Goal: Task Accomplishment & Management: Complete application form

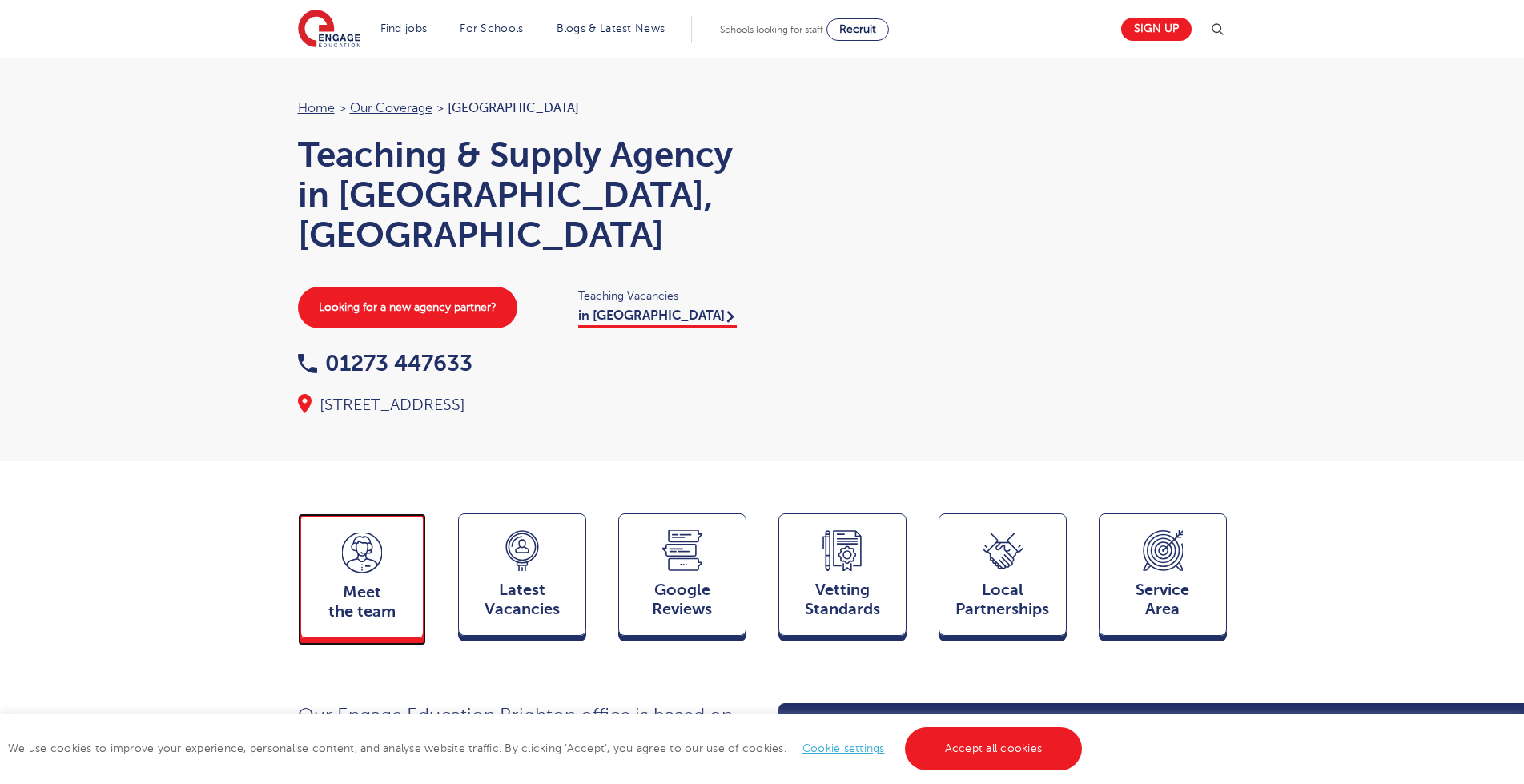
click at [407, 583] on span "Meet the team" at bounding box center [362, 601] width 105 height 38
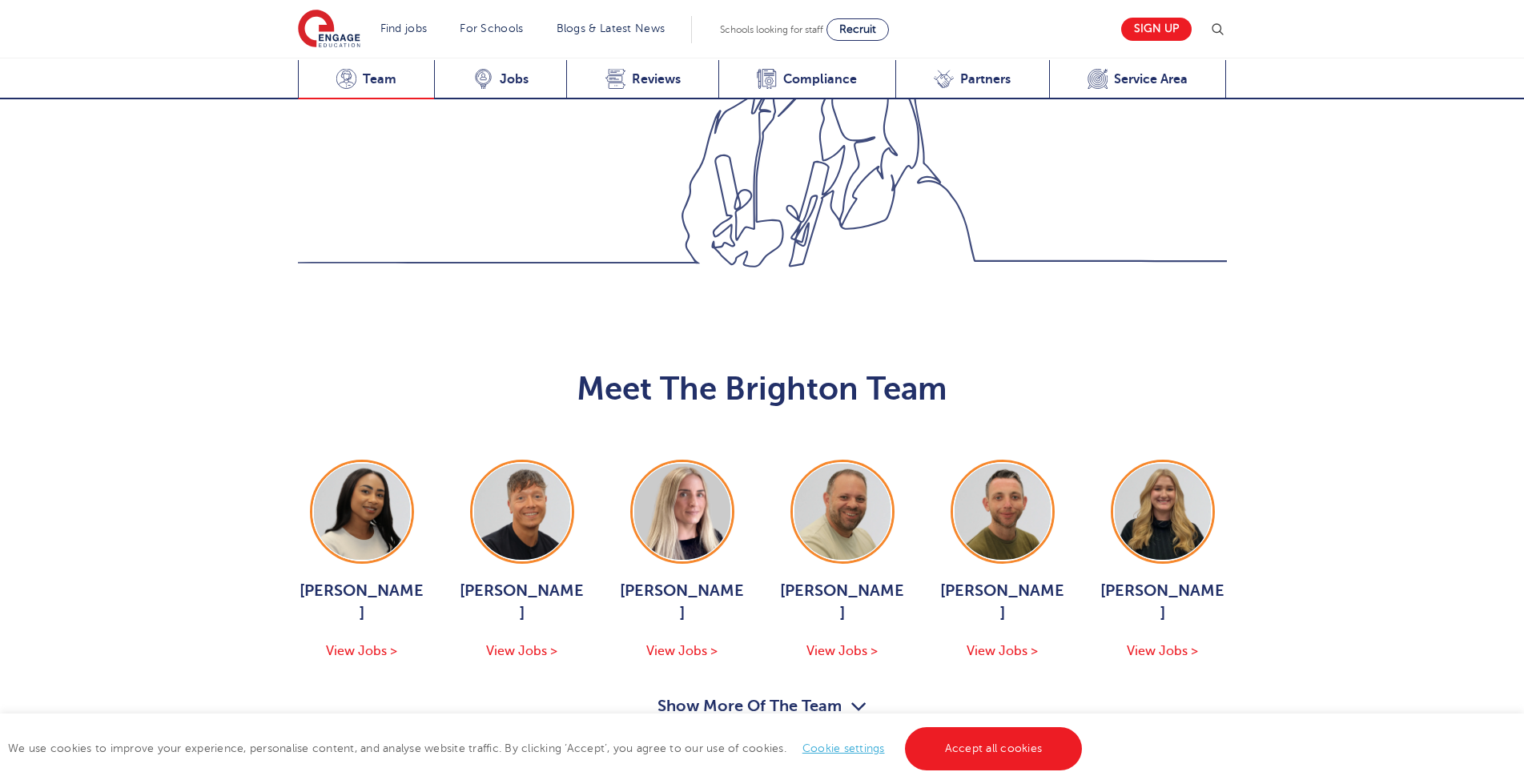
scroll to position [1618, 0]
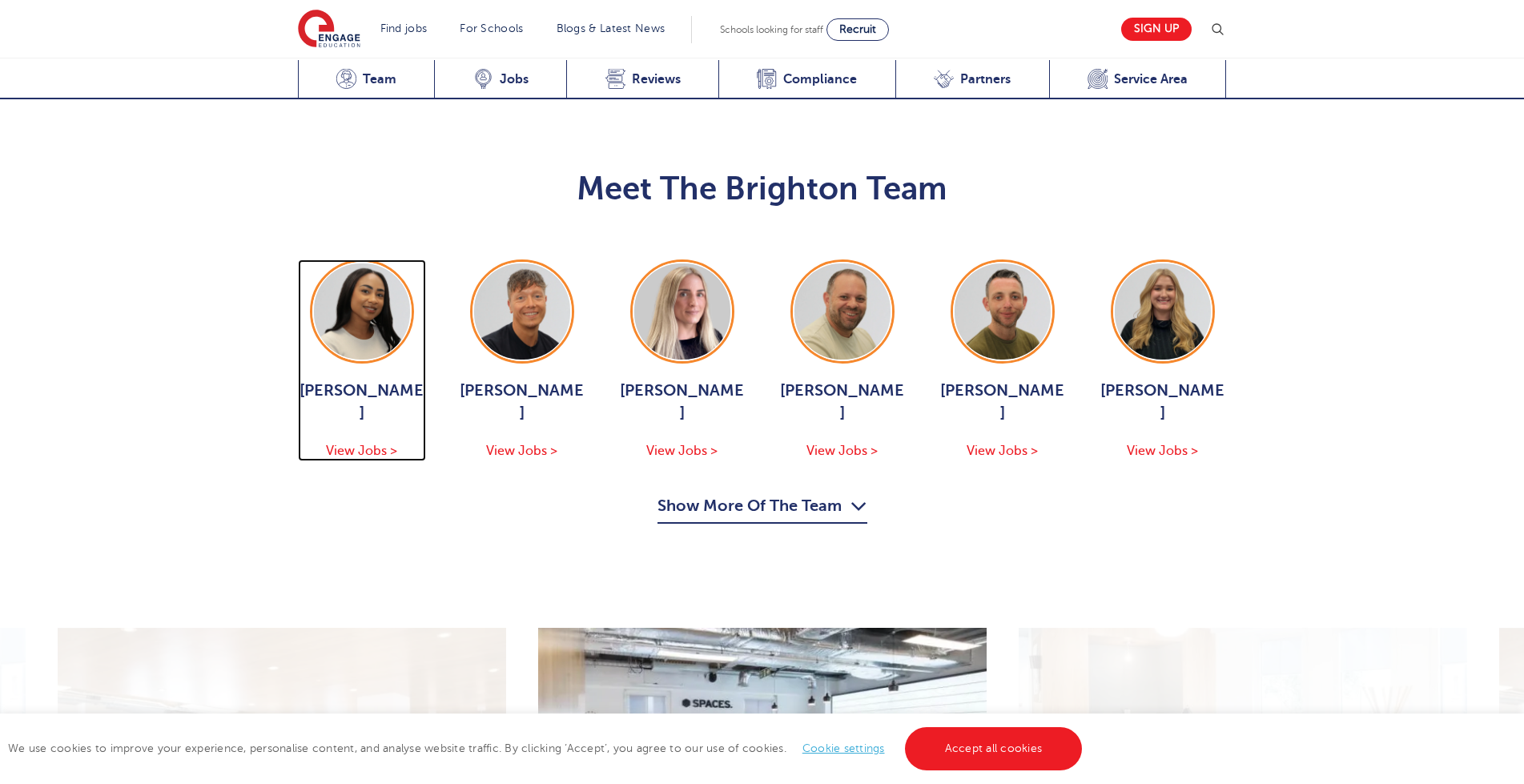
click at [340, 380] on div "Mia Menson View Jobs >" at bounding box center [362, 420] width 128 height 82
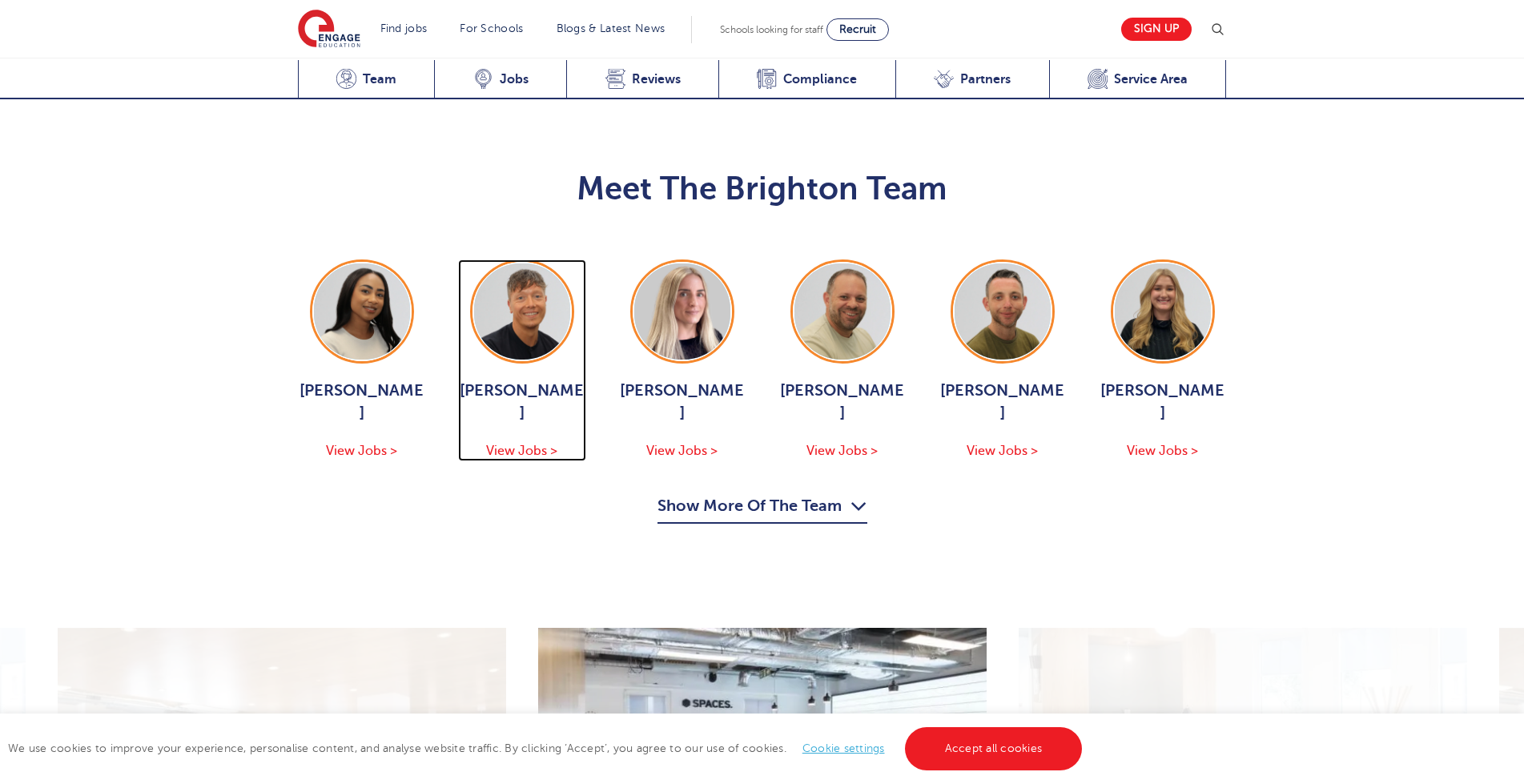
click at [502, 443] on span "View Jobs >" at bounding box center [522, 450] width 71 height 14
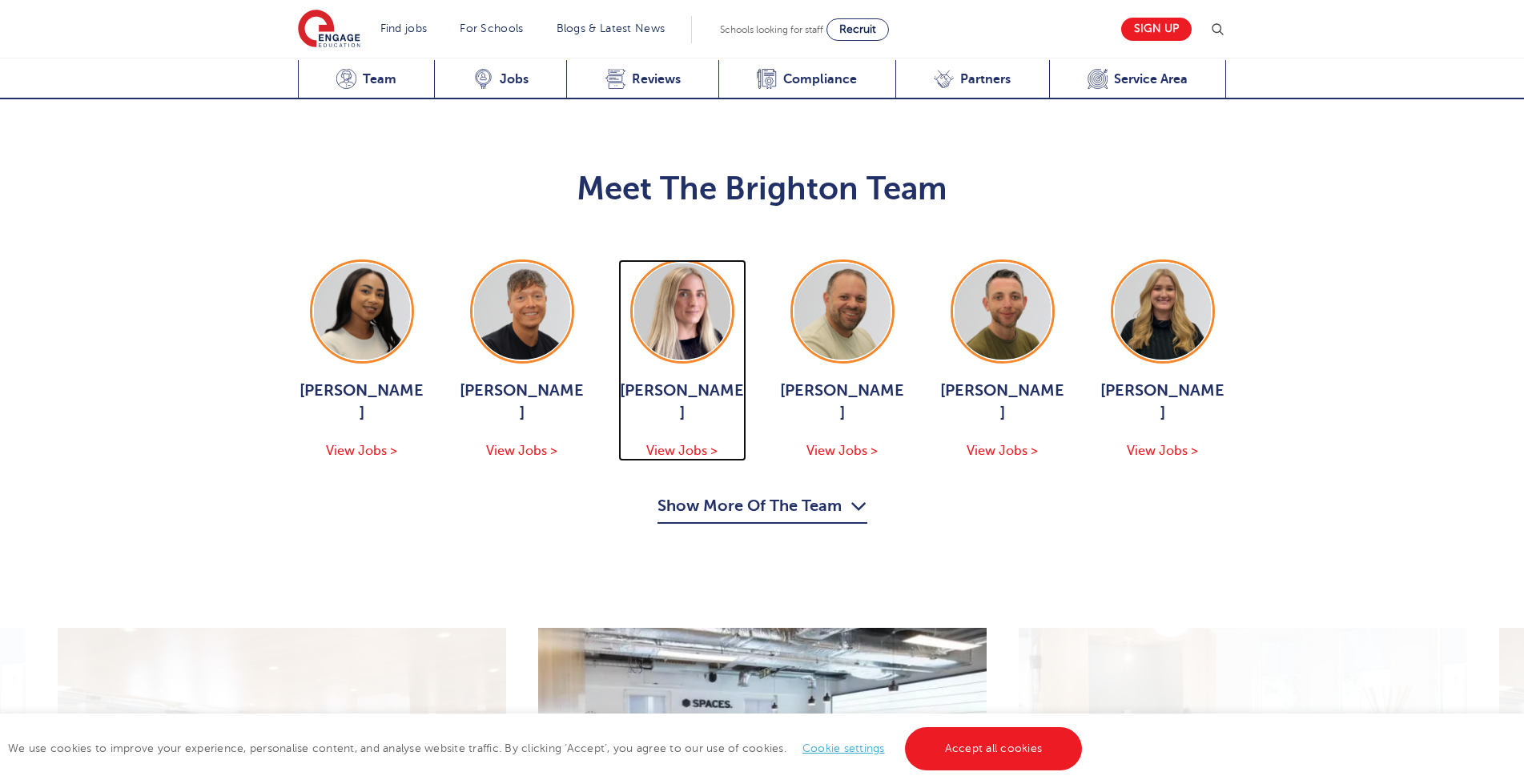
click at [669, 443] on span "View Jobs >" at bounding box center [682, 450] width 71 height 14
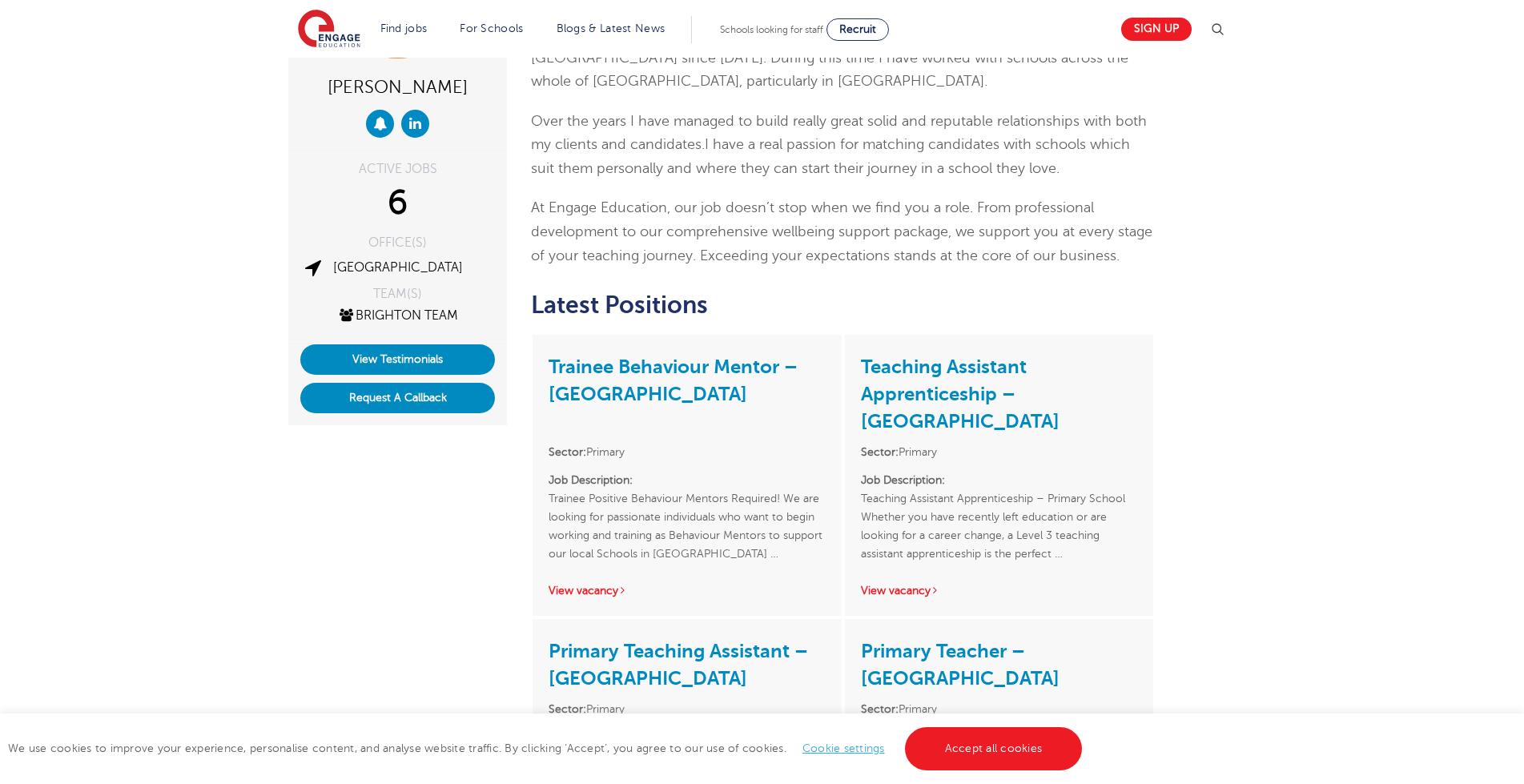
scroll to position [161, 0]
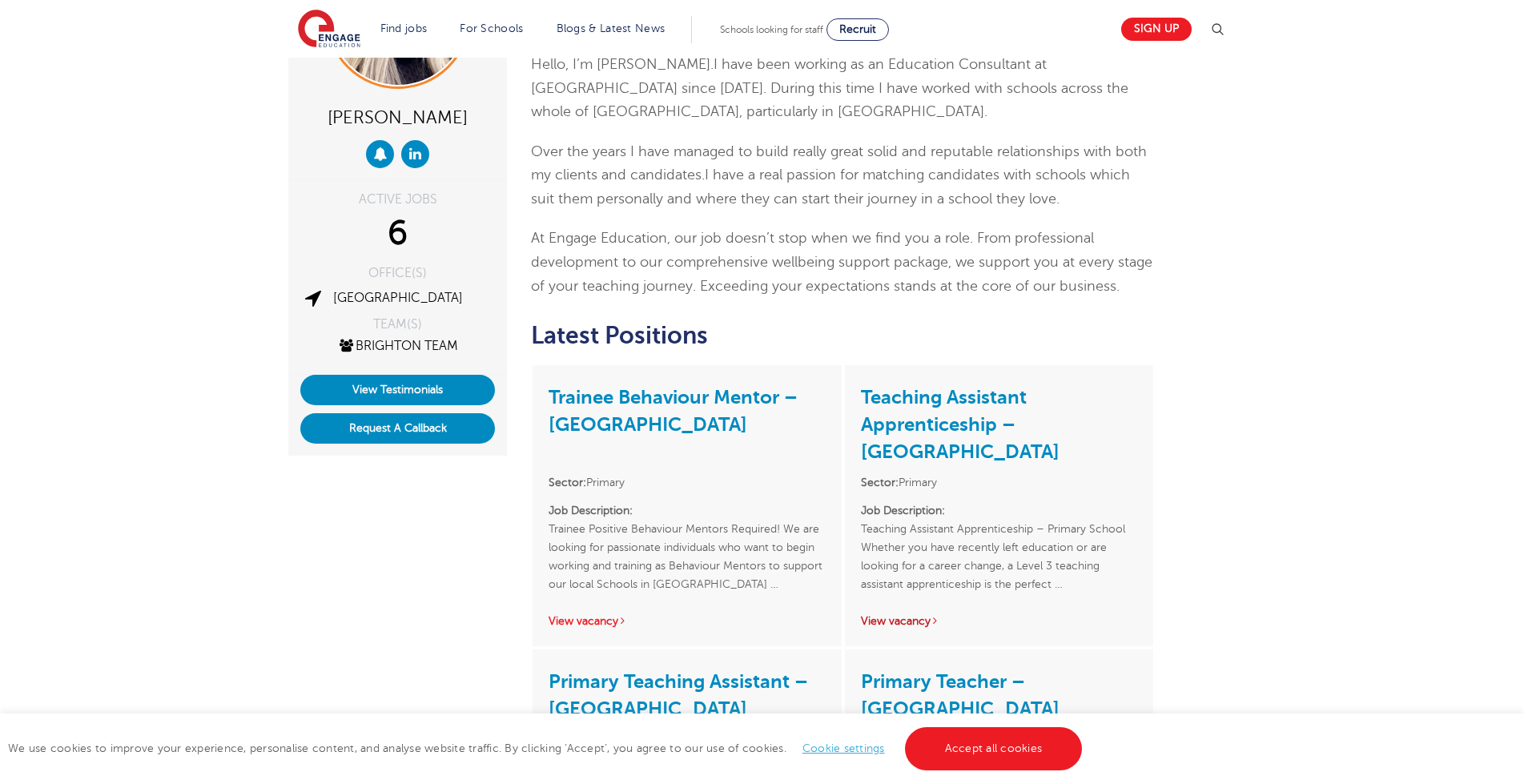
click at [891, 618] on link "View vacancy" at bounding box center [900, 621] width 78 height 12
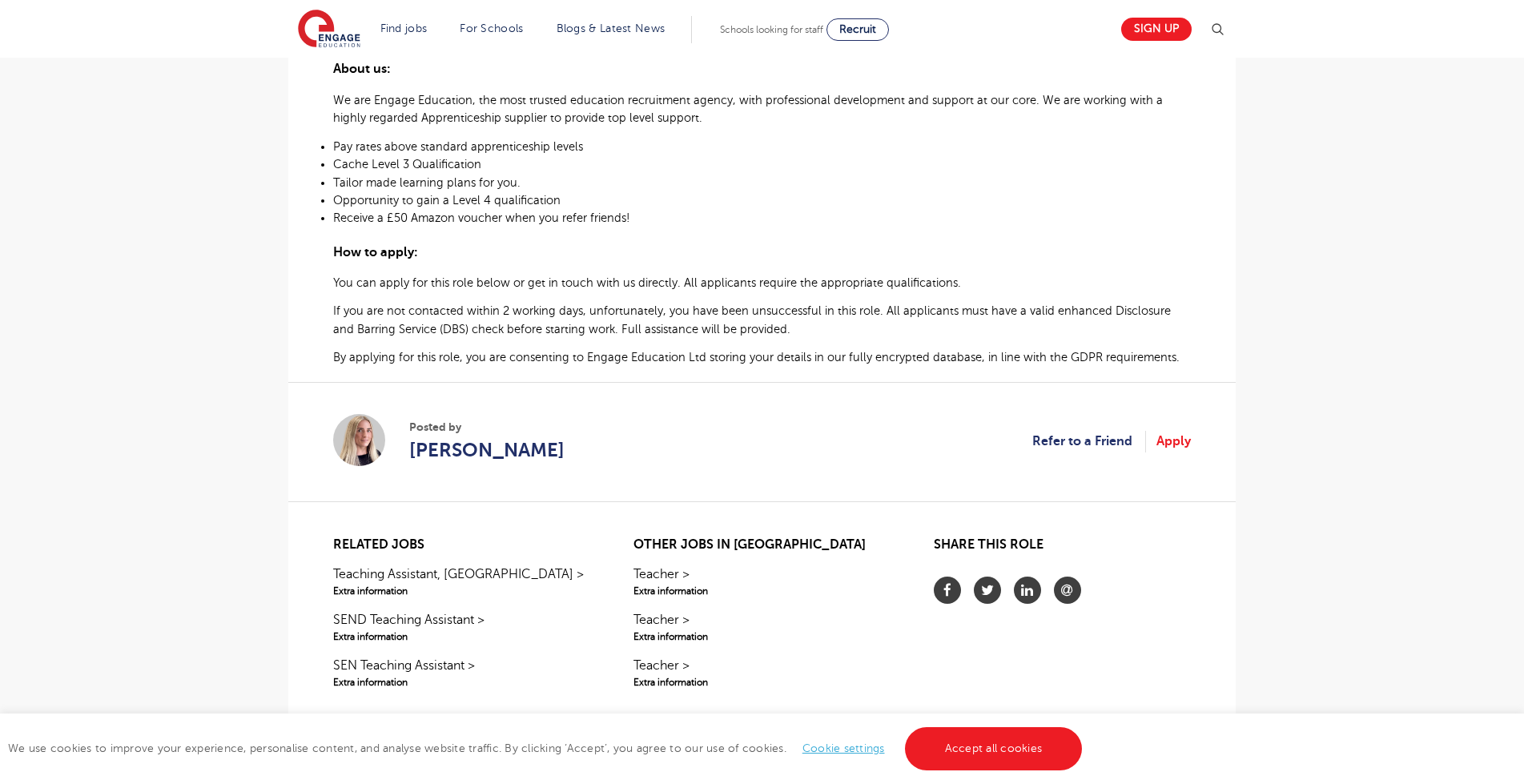
scroll to position [1121, 0]
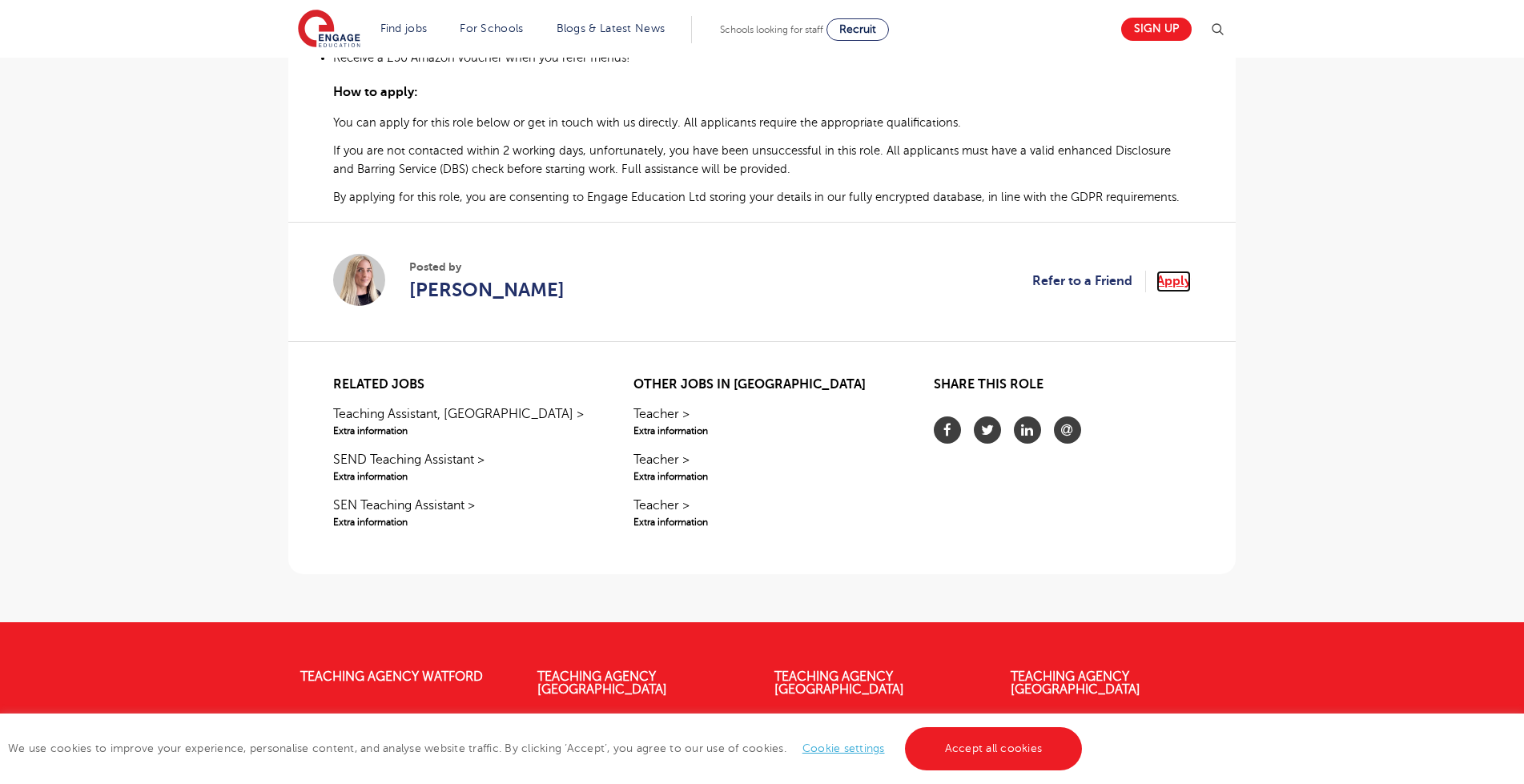
click at [1174, 279] on link "Apply" at bounding box center [1173, 281] width 35 height 21
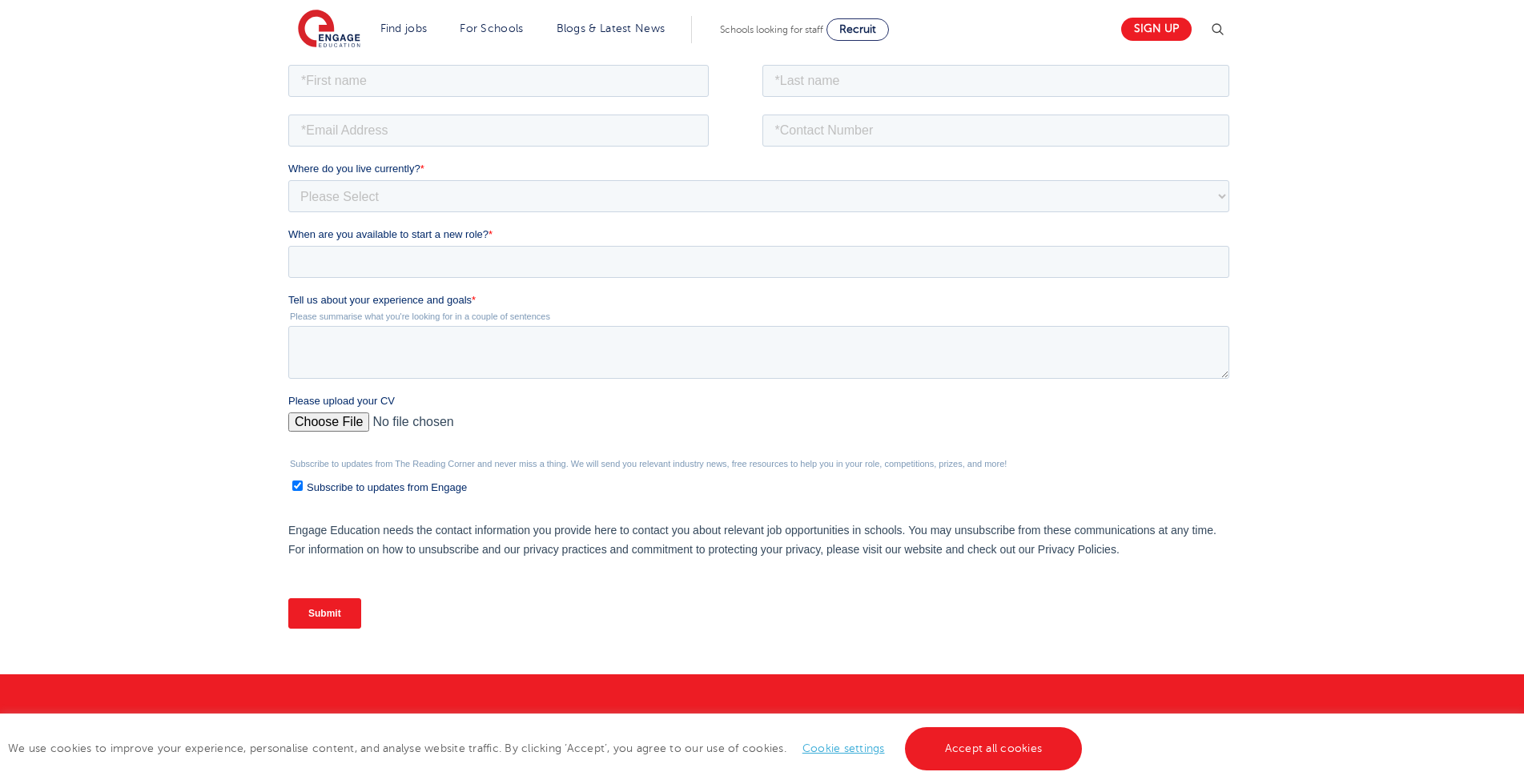
scroll to position [161, 0]
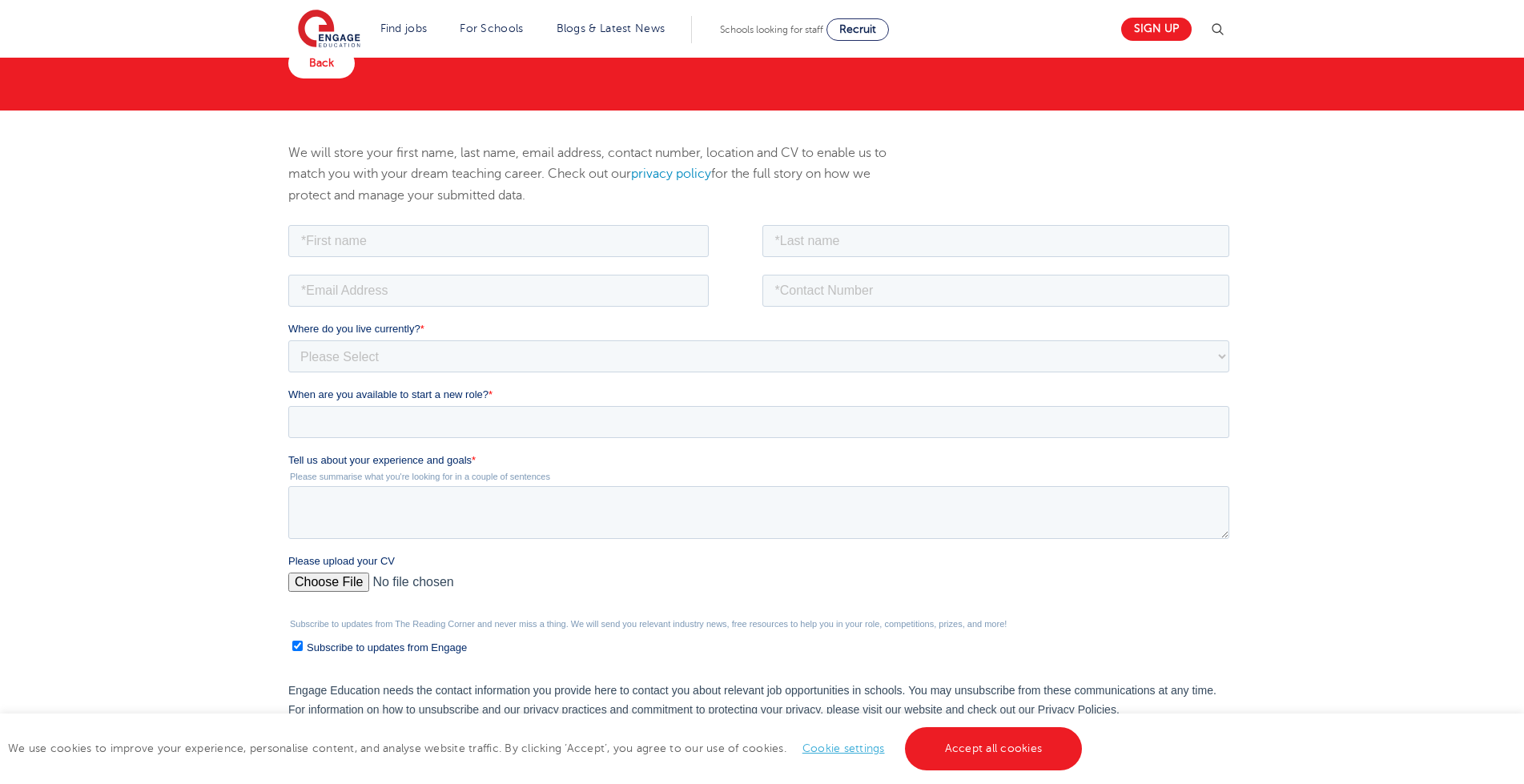
click at [668, 223] on div at bounding box center [525, 238] width 474 height 35
click at [666, 231] on input "text" at bounding box center [498, 240] width 421 height 32
type input "Francisco"
type input "Ramirez"
type input "franciscoramirezardila@gmail.com"
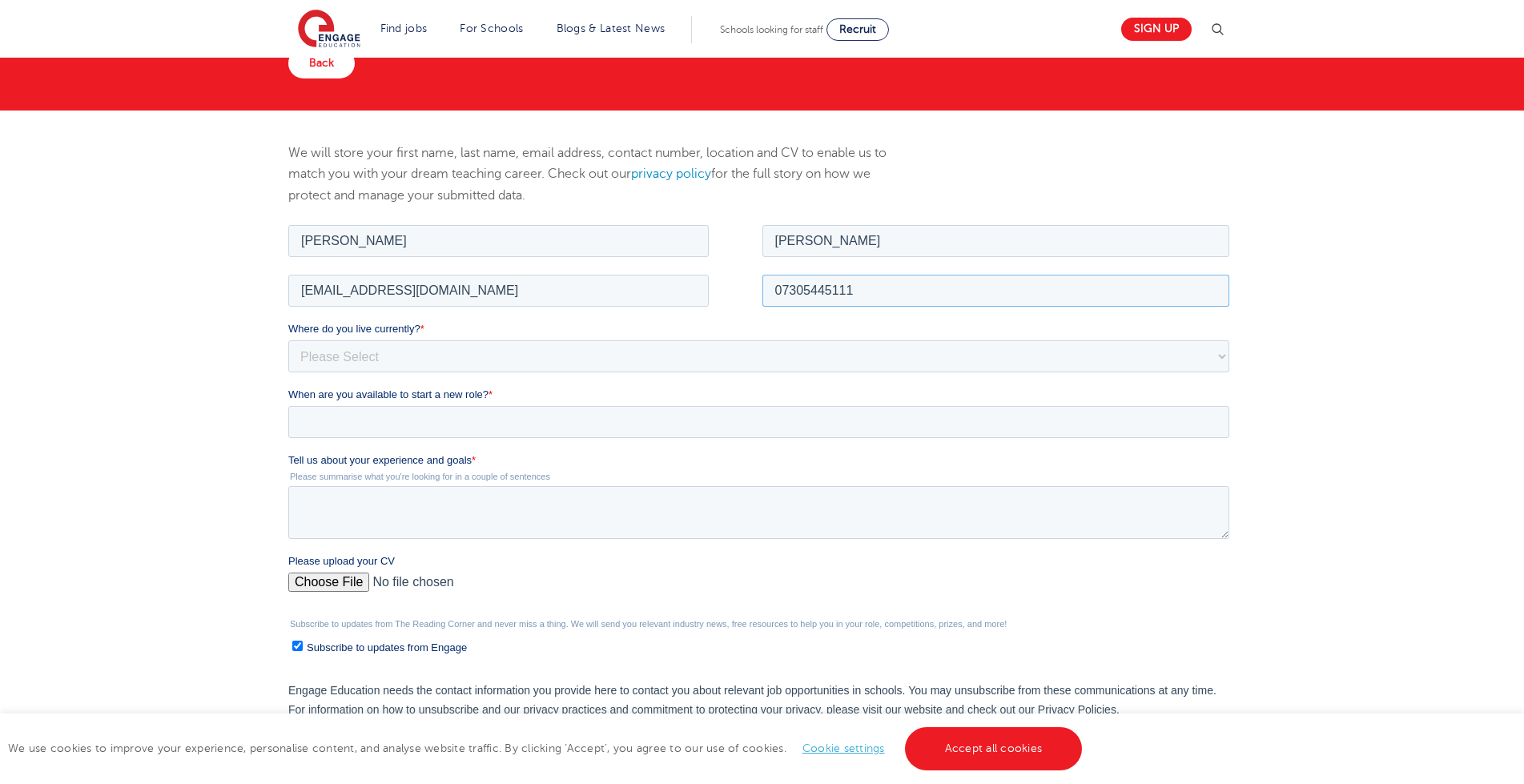
click at [857, 285] on input "07305445111" at bounding box center [996, 290] width 467 height 32
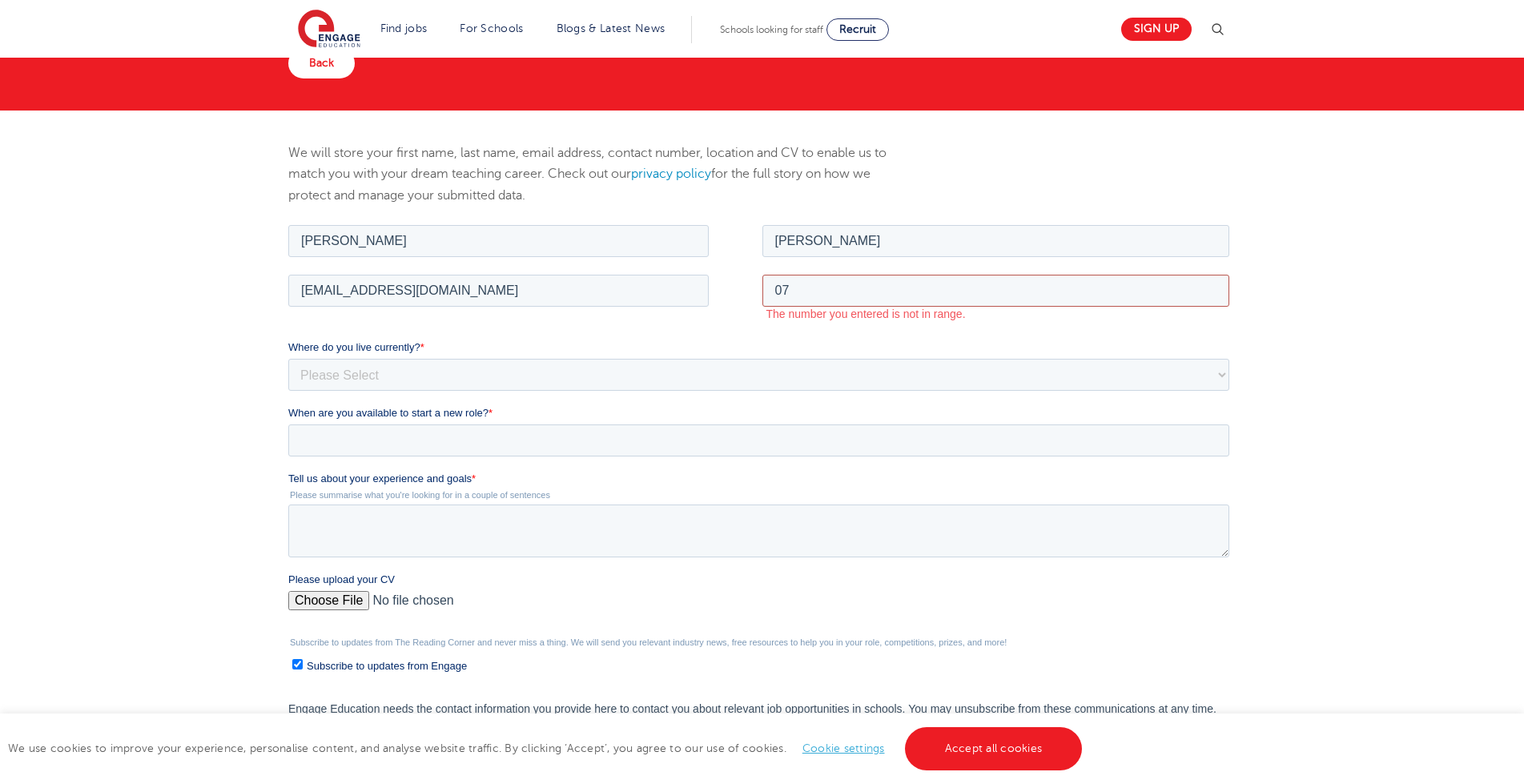
type input "07473353095"
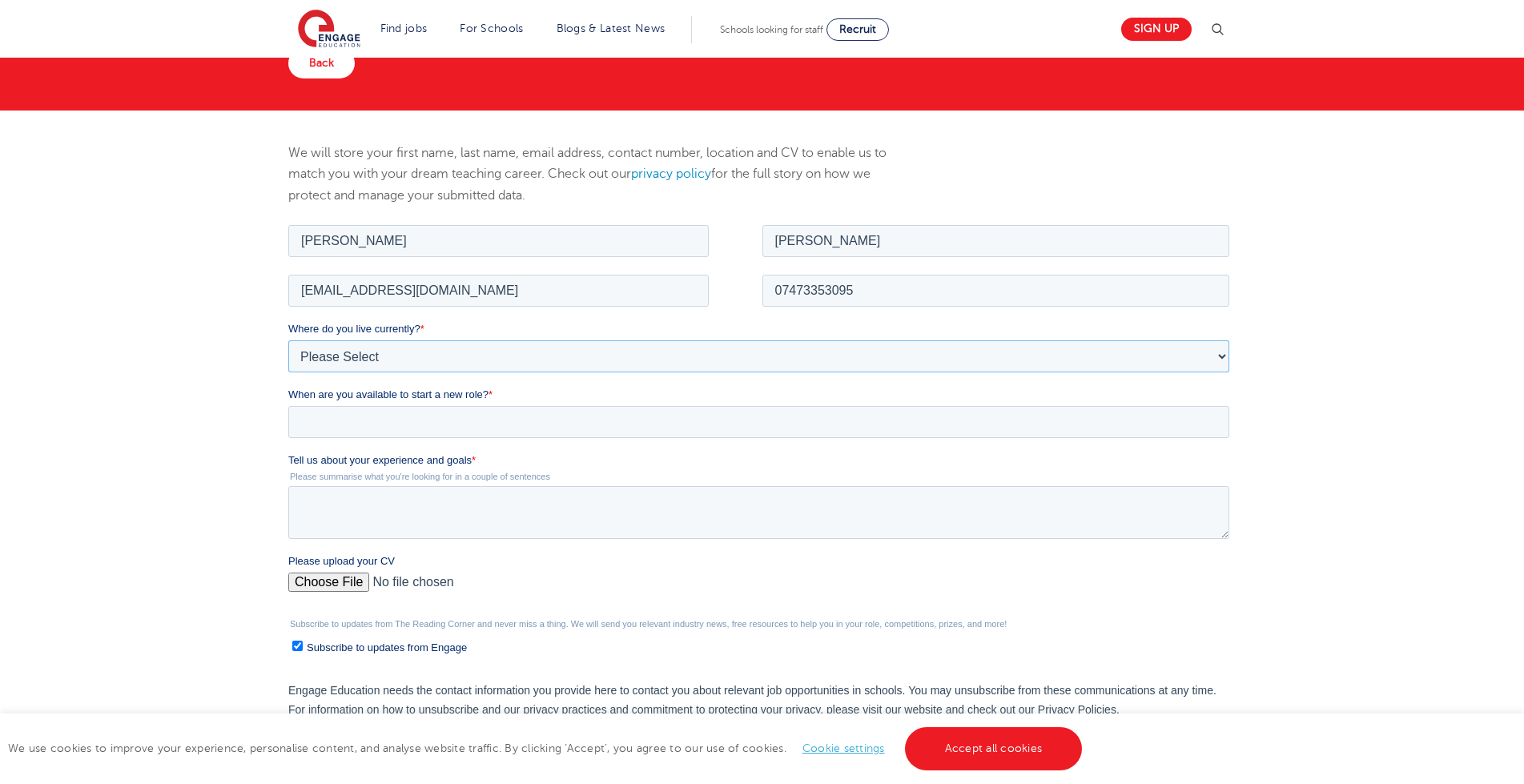
click at [521, 353] on select "Please Select UK Canada Ireland Australia New Zealand Europe USA South Africa J…" at bounding box center [759, 356] width 941 height 32
select select "UK"
click at [288, 340] on select "Please Select UK Canada Ireland Australia New Zealand Europe USA South Africa J…" at bounding box center [759, 356] width 941 height 32
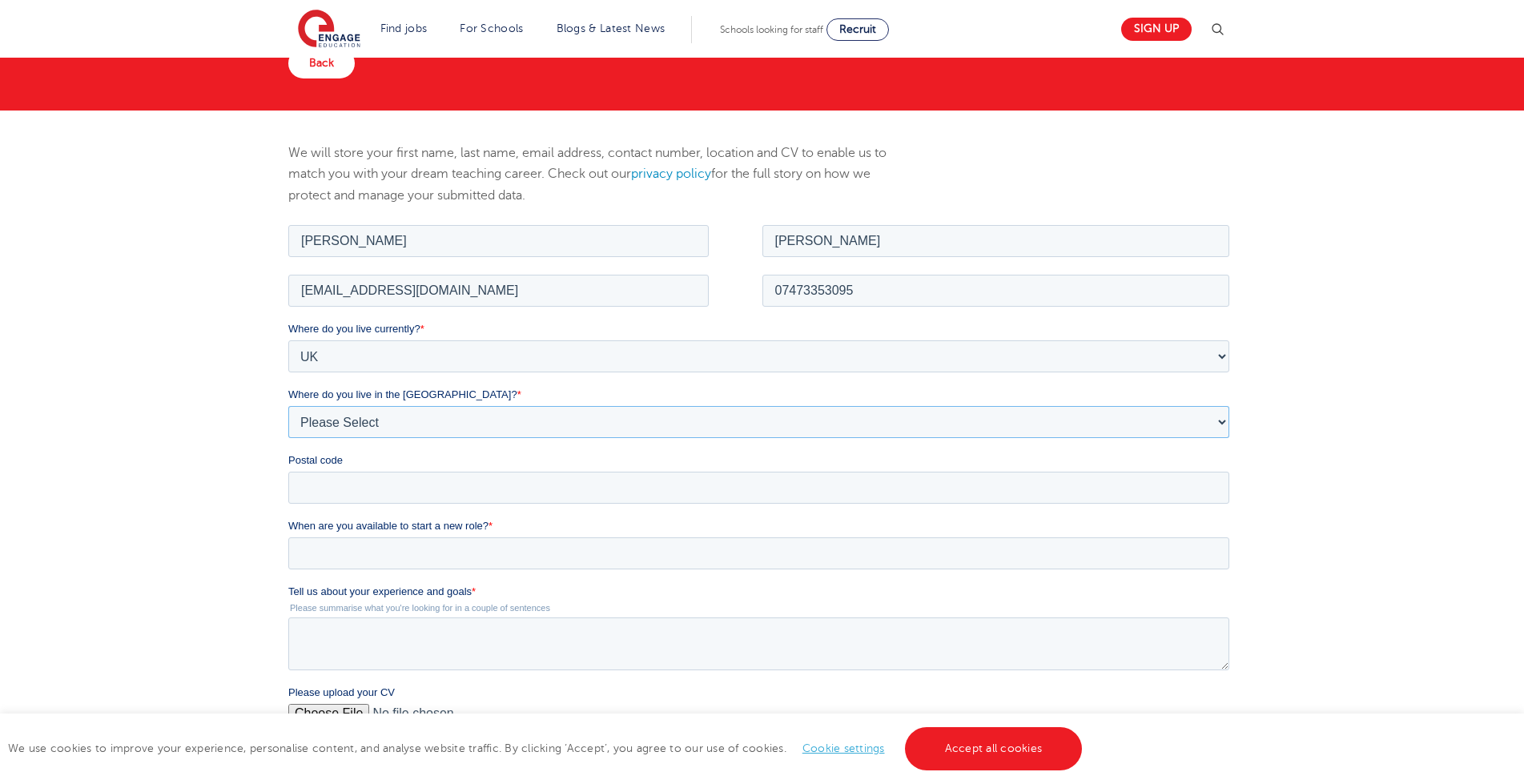
click at [405, 424] on select "Please Select Overseas Barnsley Bedfordshire Berkshire Bournemouth Bracknell Fo…" at bounding box center [759, 421] width 941 height 32
click at [370, 420] on select "Please Select Overseas Barnsley Bedfordshire Berkshire Bournemouth Bracknell Fo…" at bounding box center [759, 421] width 941 height 32
click at [1220, 427] on select "Please Select Overseas Barnsley Bedfordshire Berkshire Bournemouth Bracknell Fo…" at bounding box center [759, 421] width 941 height 32
select select "Brighton and Hove"
click at [288, 405] on select "Please Select Overseas Barnsley Bedfordshire Berkshire Bournemouth Bracknell Fo…" at bounding box center [759, 421] width 941 height 32
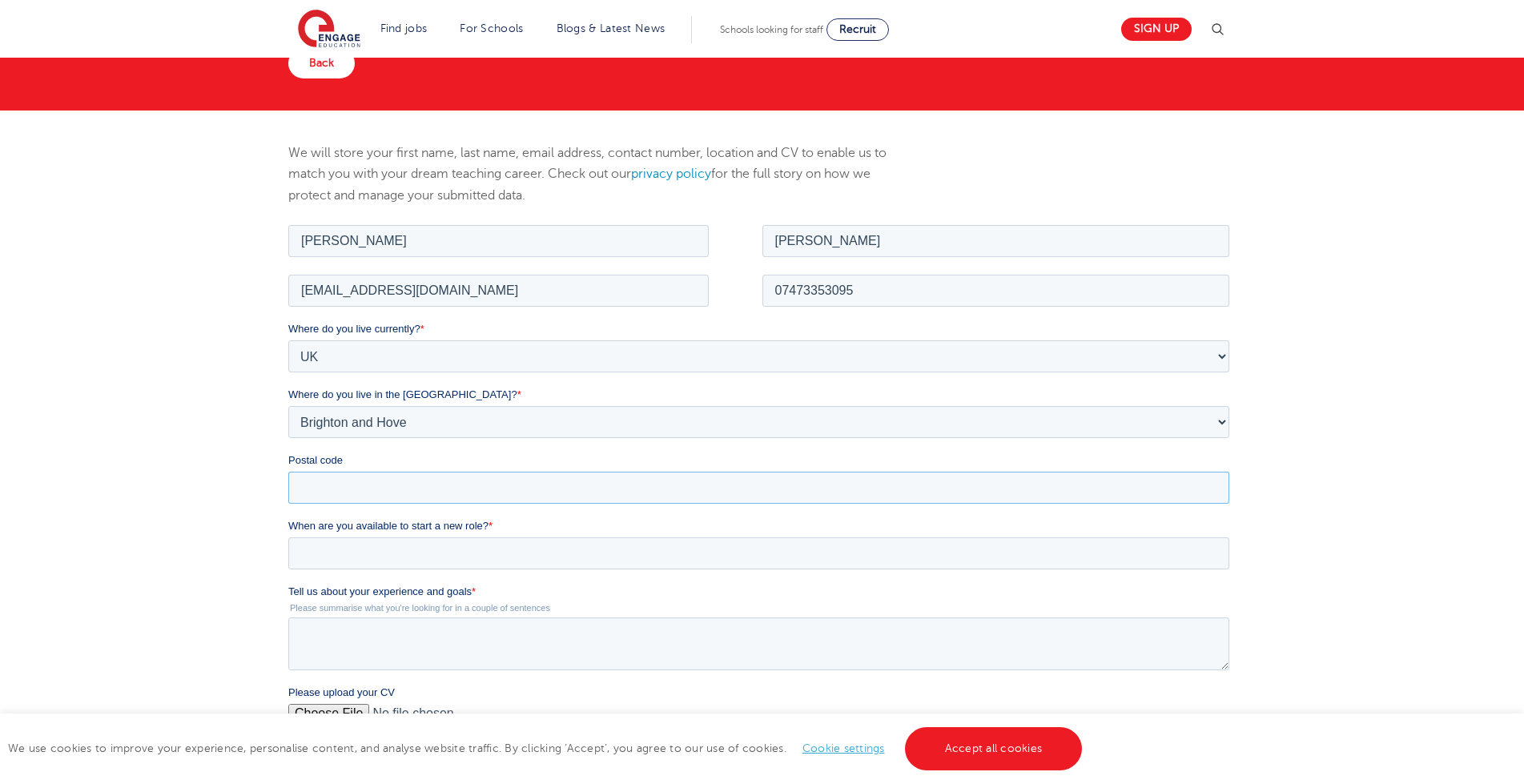
click at [411, 488] on input "Postal code" at bounding box center [759, 487] width 941 height 32
type input "BN3 1TS"
click at [603, 552] on input "When are you available to start a new role? *" at bounding box center [759, 553] width 941 height 32
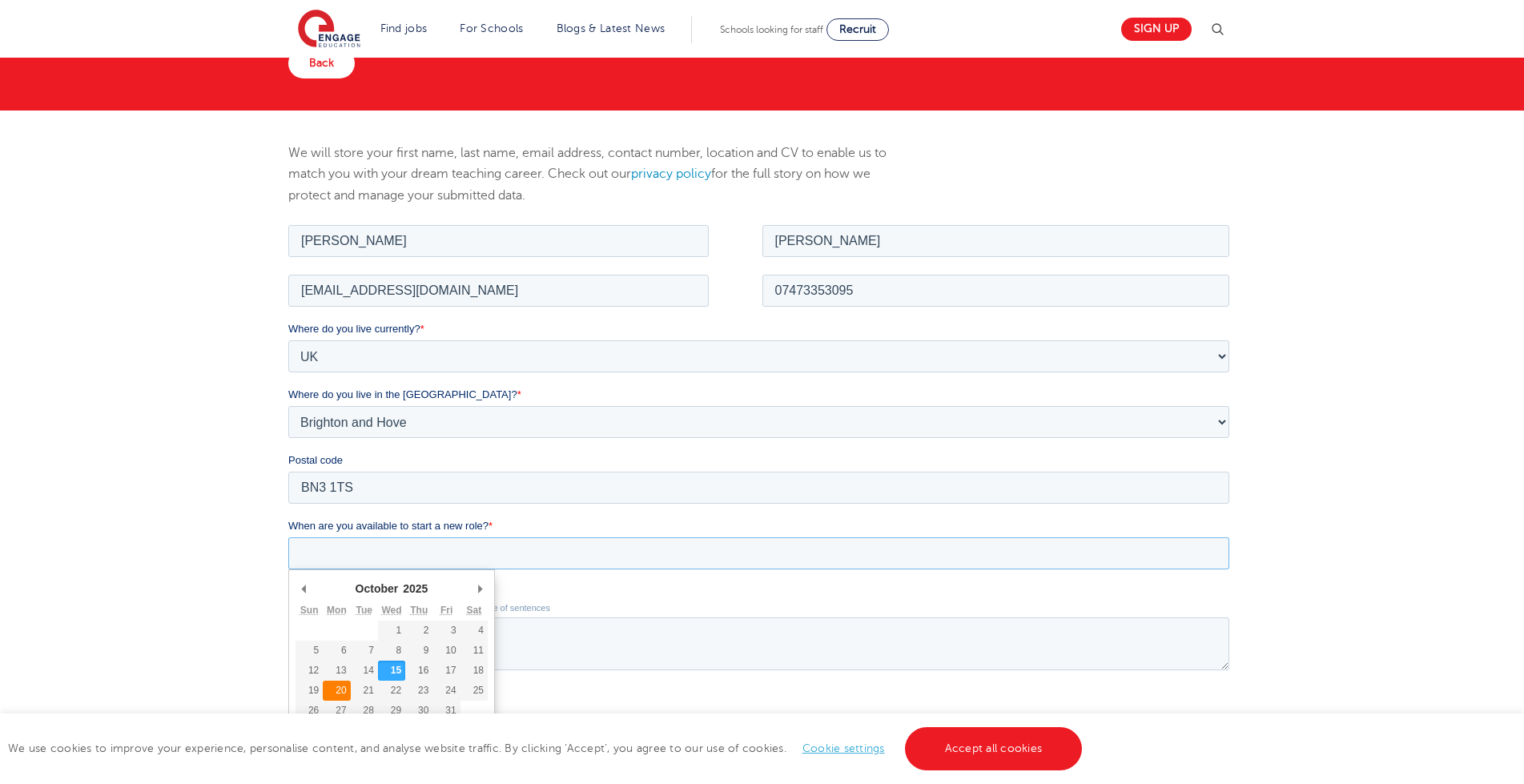
type div "2025-10-20"
type input "2025/10/20"
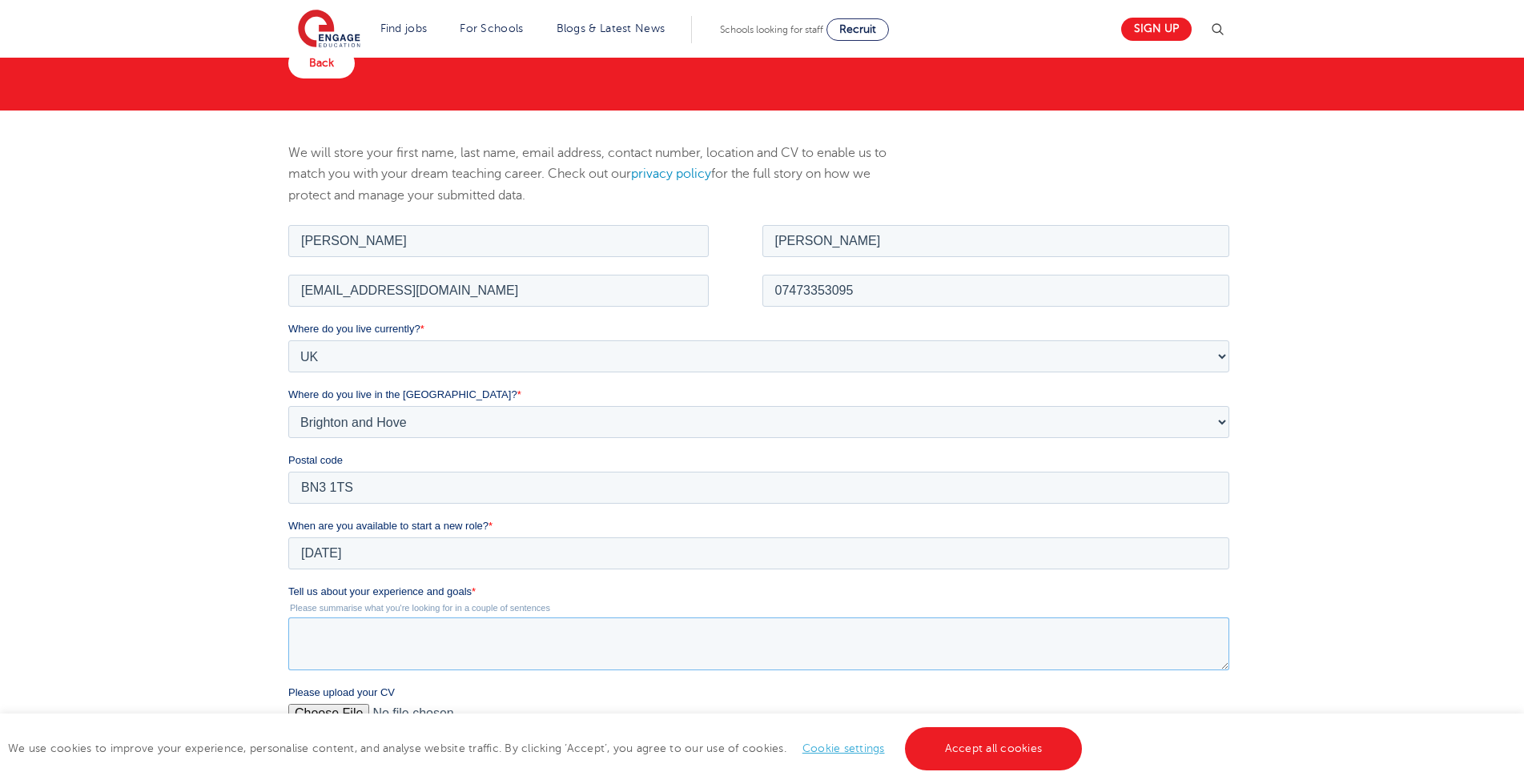
click at [434, 629] on textarea "Tell us about your experience and goals *" at bounding box center [759, 643] width 941 height 53
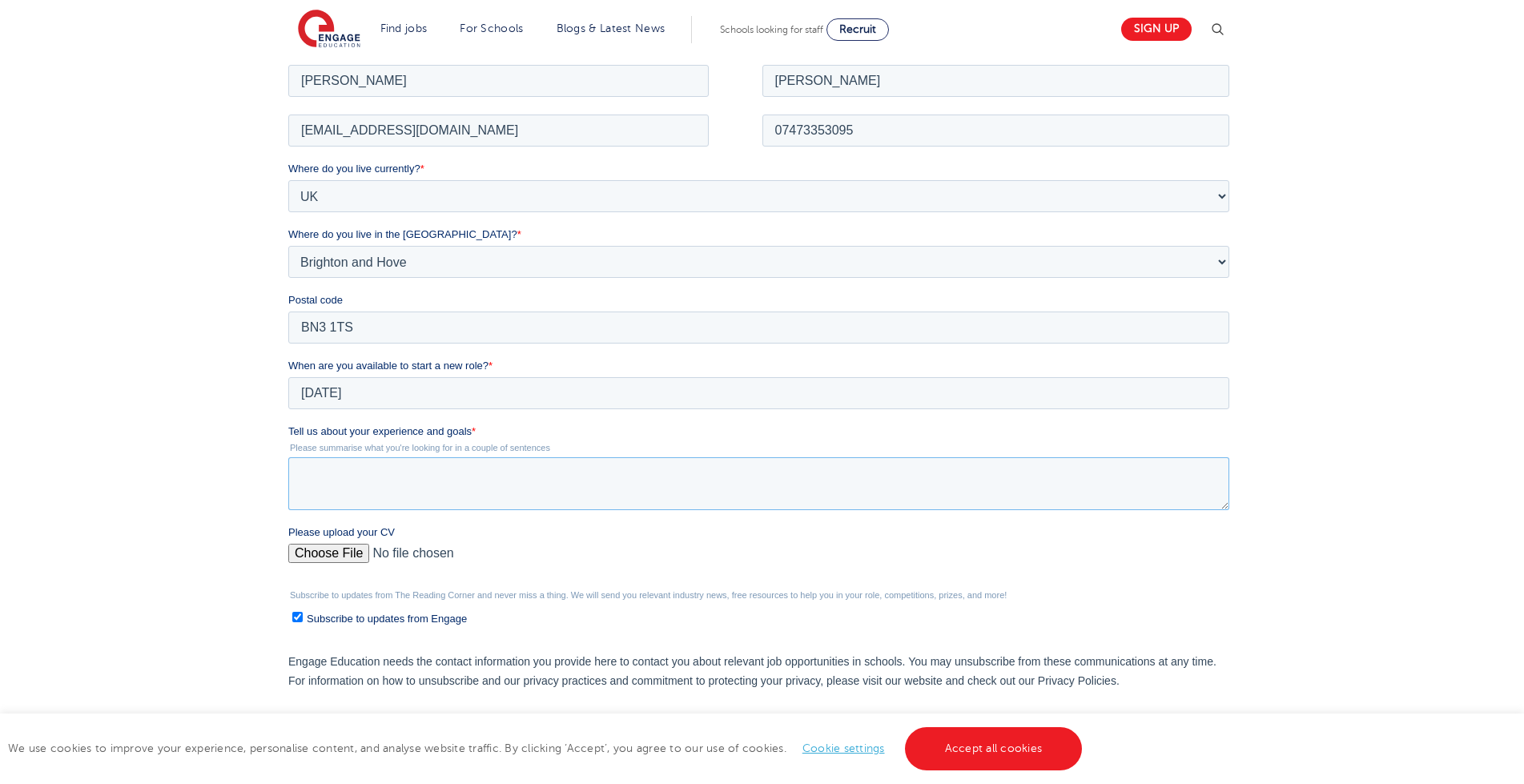
paste textarea "Entendido, aquí tienes una versión que resalta esos puntos: --- I am a Spanish …"
click at [447, 494] on textarea "Entendido, aquí tienes una versión que resalta esos puntos: --- I am a Spanish …" at bounding box center [759, 482] width 941 height 53
click at [452, 493] on textarea "Entendido, aquí tienes una versión que resalta esos puntos: --- I am a Spanish …" at bounding box center [759, 482] width 941 height 53
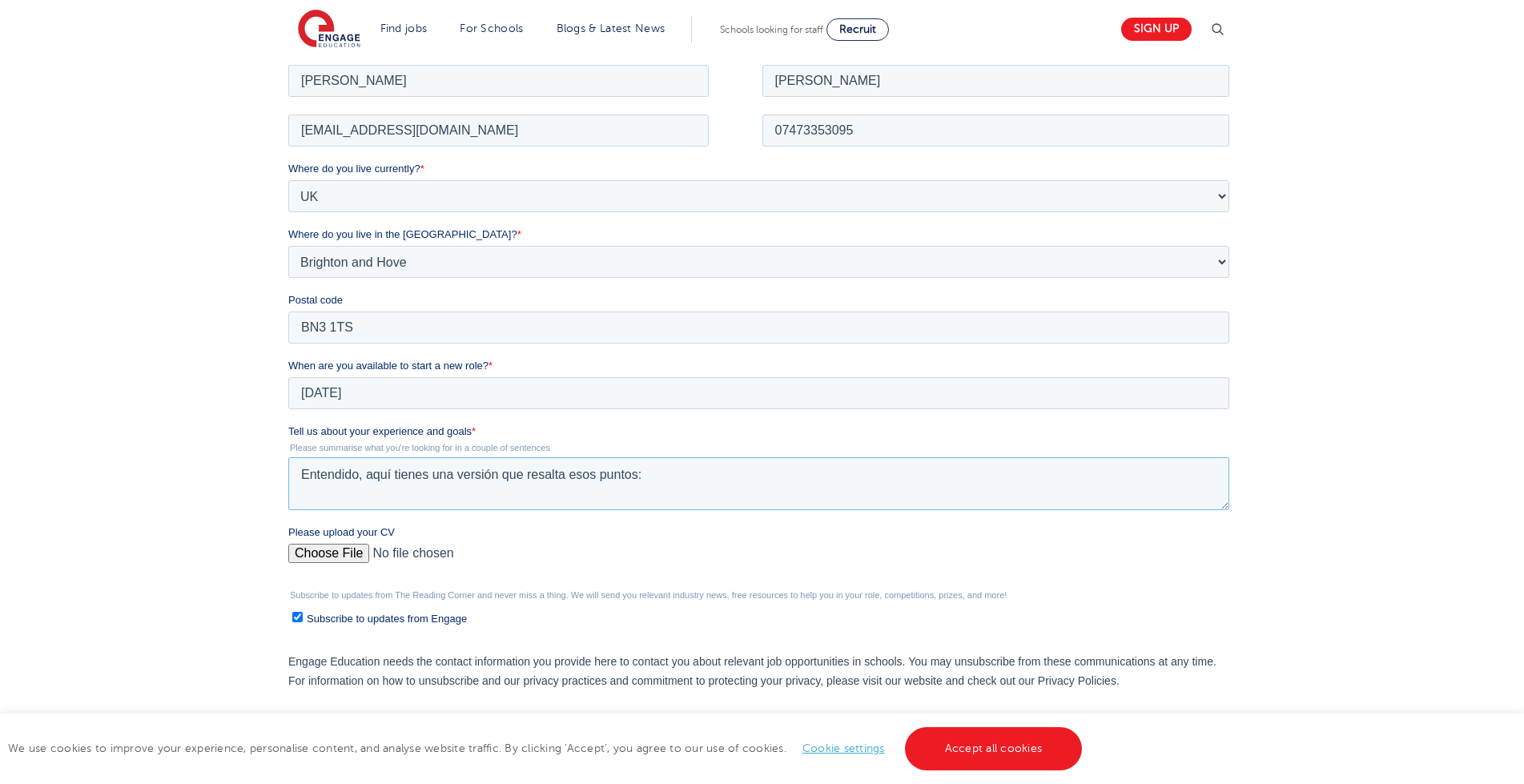
click at [1211, 469] on textarea "Entendido, aquí tienes una versión que resalta esos puntos: --- I am a Spanish …" at bounding box center [759, 482] width 941 height 53
click at [424, 488] on textarea "--- I am a Spanish professional with extensive experience in the field of educa…" at bounding box center [759, 482] width 941 height 53
click at [398, 501] on textarea "--- I am a Spanish professional with extensive experience in the field of educa…" at bounding box center [759, 482] width 941 height 53
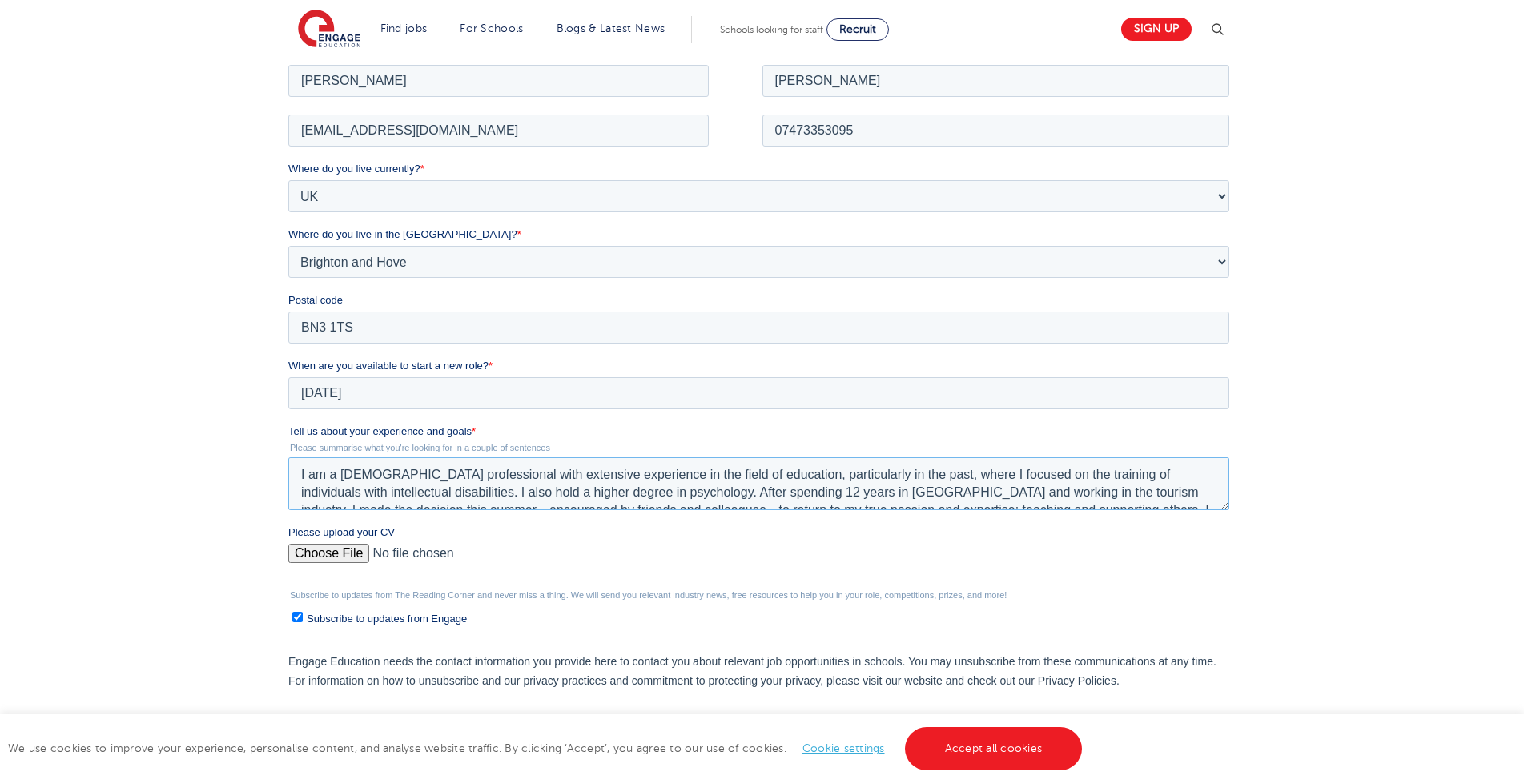
scroll to position [481, 0]
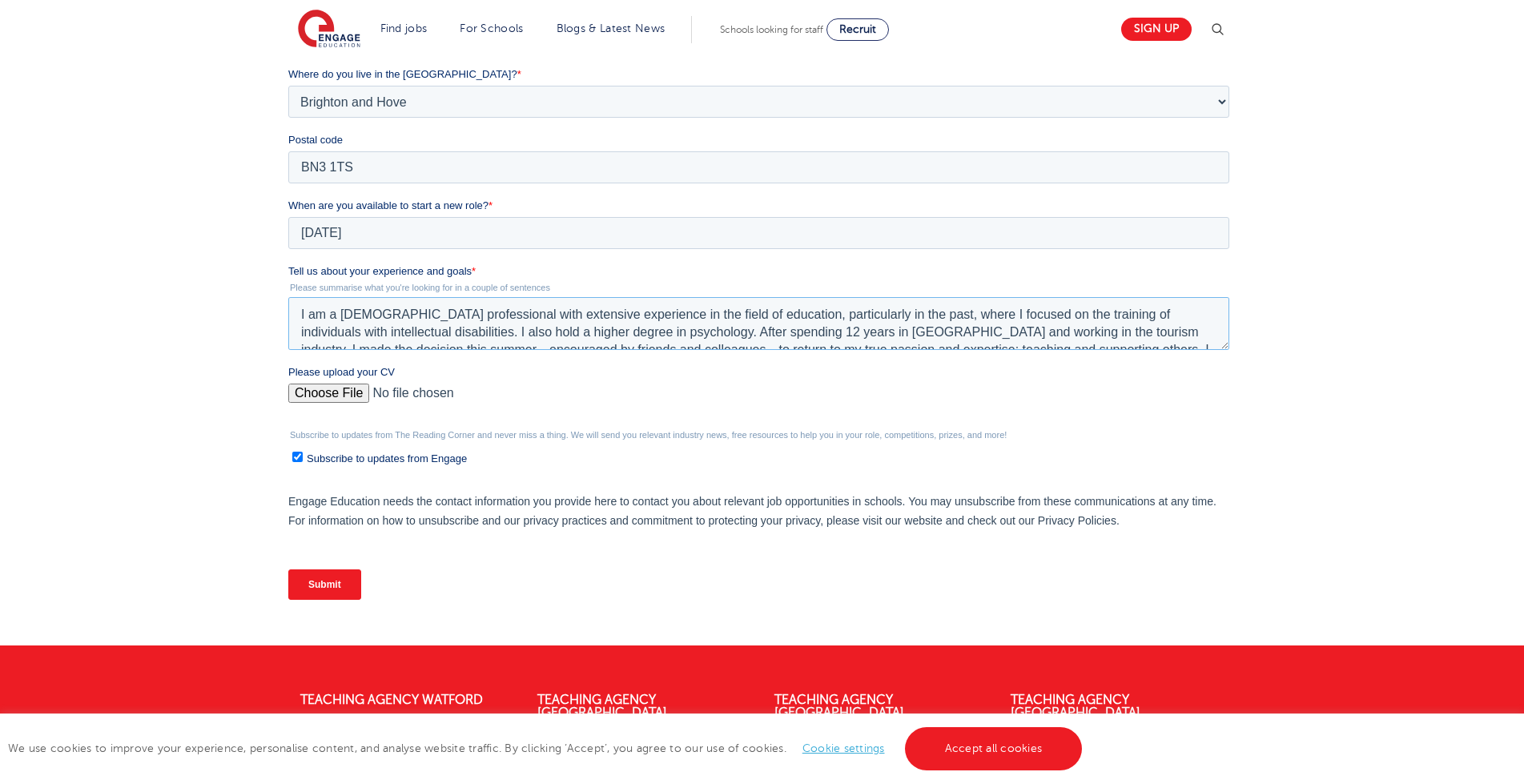
type textarea "I am a Spanish professional with extensive experience in the field of education…"
click at [318, 390] on input "Please upload your CV" at bounding box center [759, 399] width 941 height 32
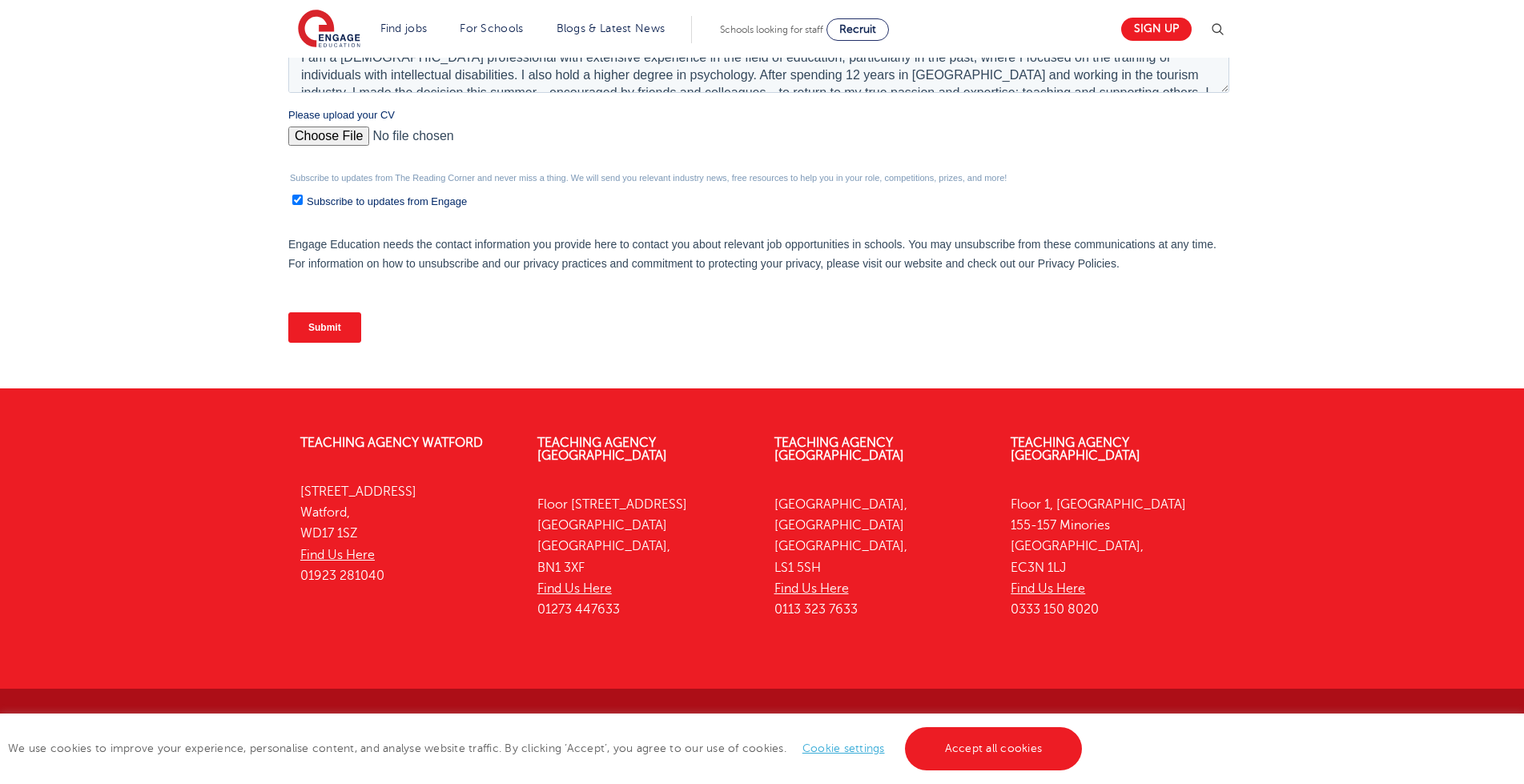
scroll to position [417, 0]
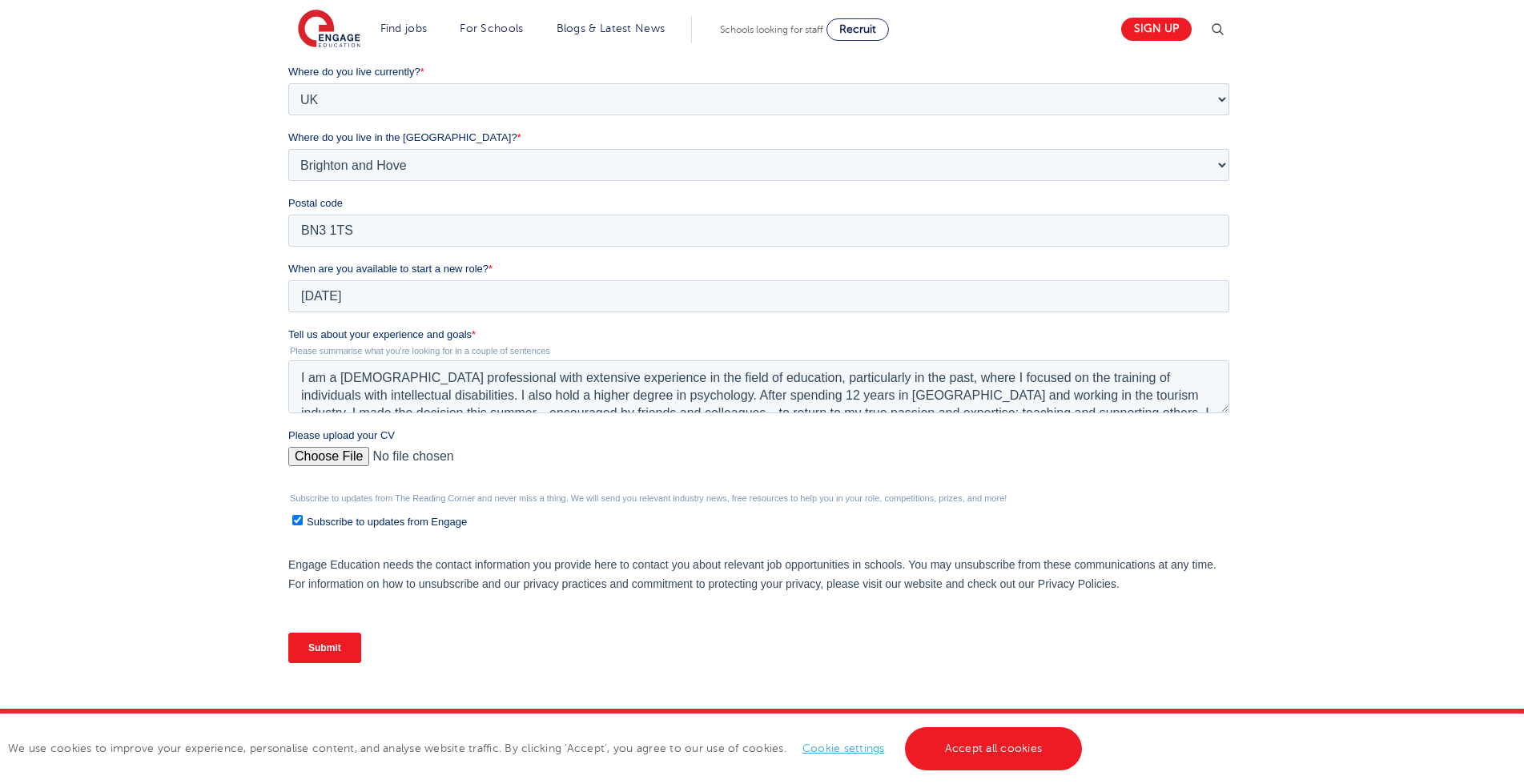
click at [357, 451] on input "Please upload your CV" at bounding box center [759, 463] width 941 height 32
type input "C:\fakepath\Francisco Ramirez at Engange education.docx"
click at [347, 652] on input "Submit" at bounding box center [325, 648] width 73 height 31
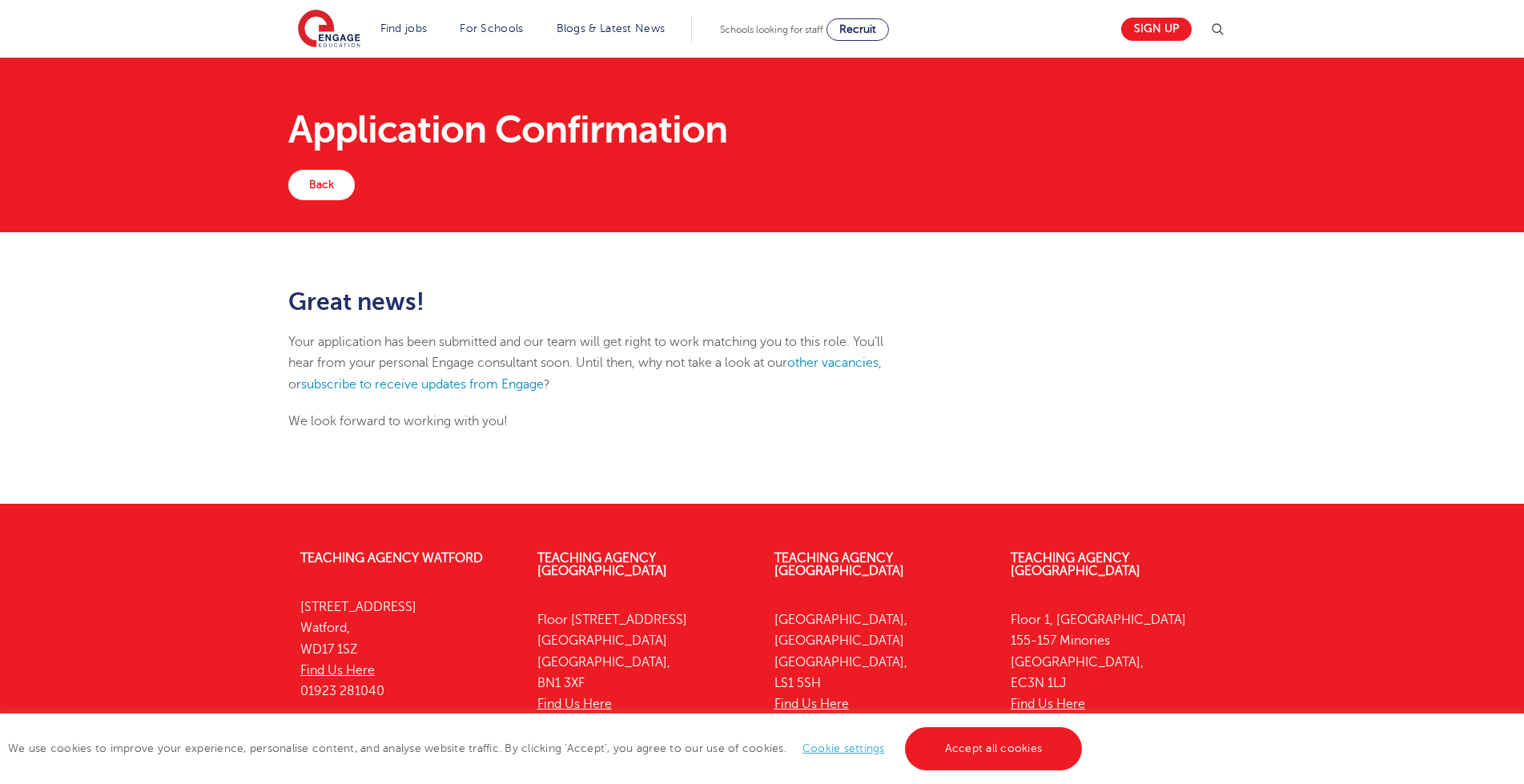
click at [1510, 447] on div "Great news! Your application has been submitted and our team will get right to …" at bounding box center [762, 368] width 1524 height 272
